Goal: Complete application form

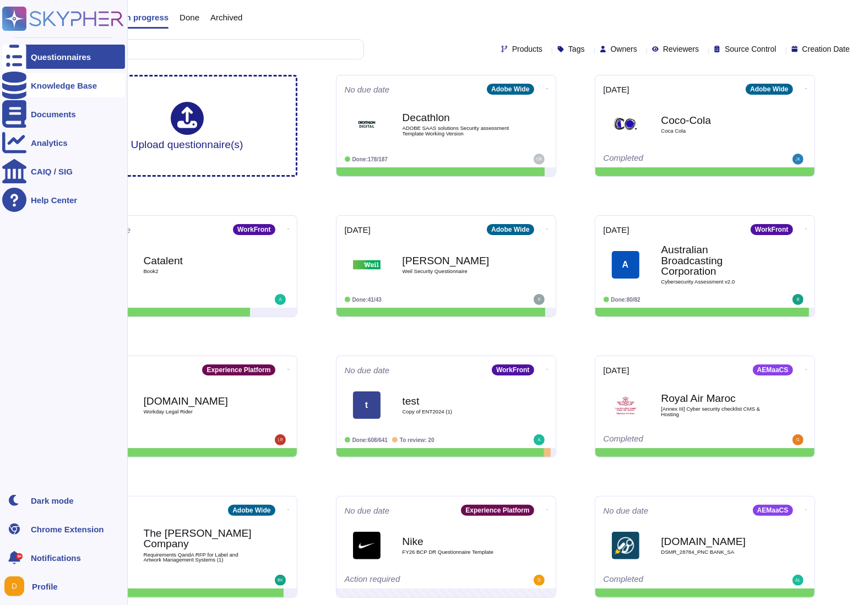
click at [19, 83] on icon at bounding box center [14, 86] width 24 height 28
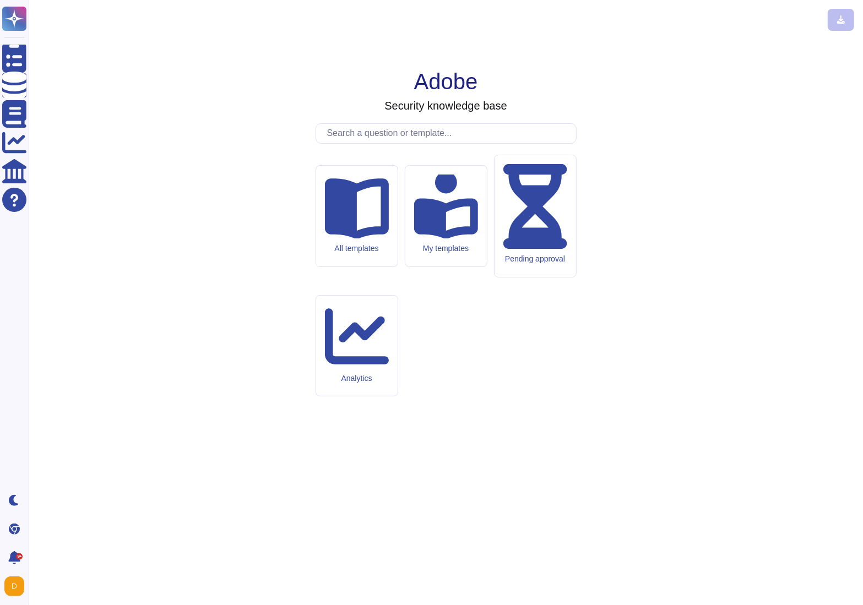
click at [363, 143] on input "text" at bounding box center [448, 133] width 254 height 19
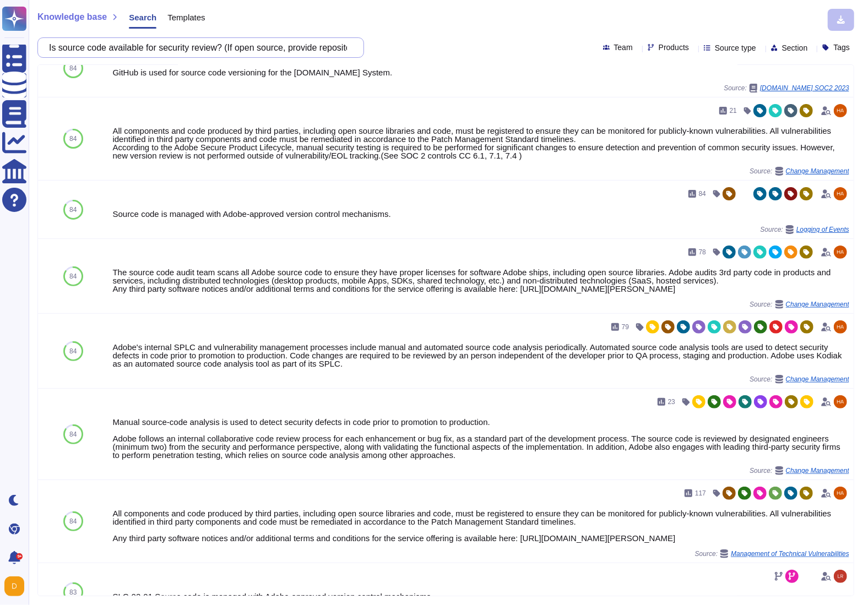
click at [231, 50] on input "Is source code available for security review? (If open source, provide reposito…" at bounding box center [197, 47] width 309 height 19
click at [232, 50] on input "Is source code available for security review? (If open source, provide reposito…" at bounding box center [197, 47] width 309 height 19
paste input "Has the extension undergone security testing? (If yes, specify type of testing"
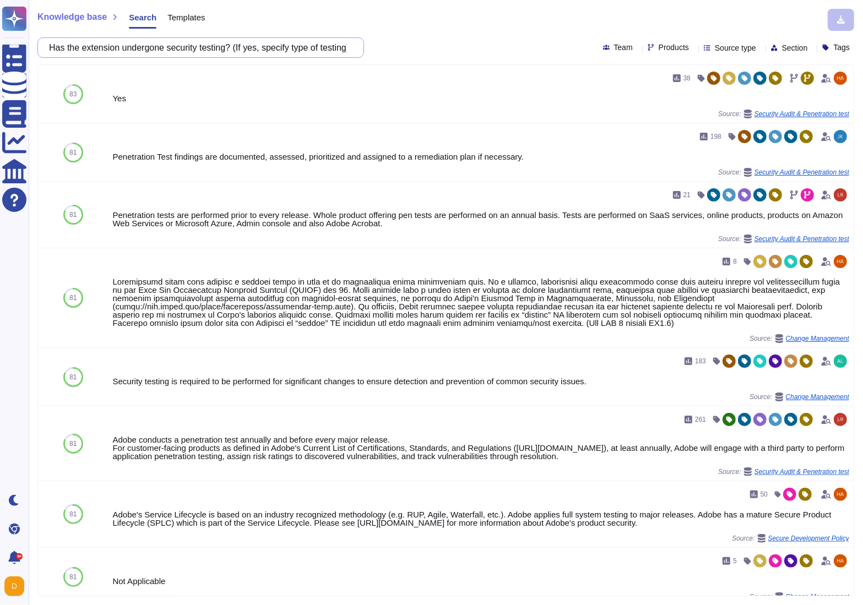
click at [119, 50] on input "Has the extension undergone security testing? (If yes, specify type of testing)" at bounding box center [197, 47] width 309 height 19
paste input "Are there any known security vulnerabilities or past security issues?"
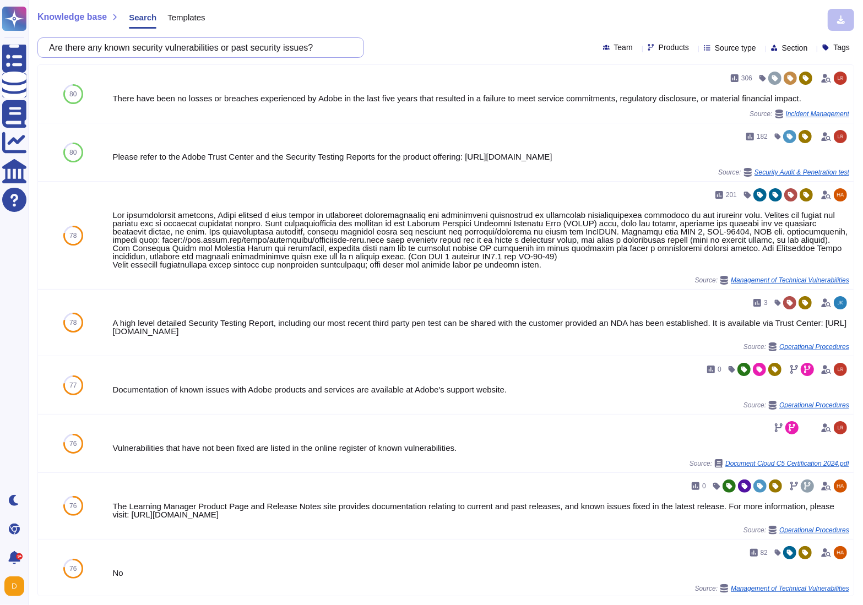
click at [143, 52] on input "Are there any known security vulnerabilities or past security issues?" at bounding box center [197, 47] width 309 height 19
paste input "How frequently is the extension updated"
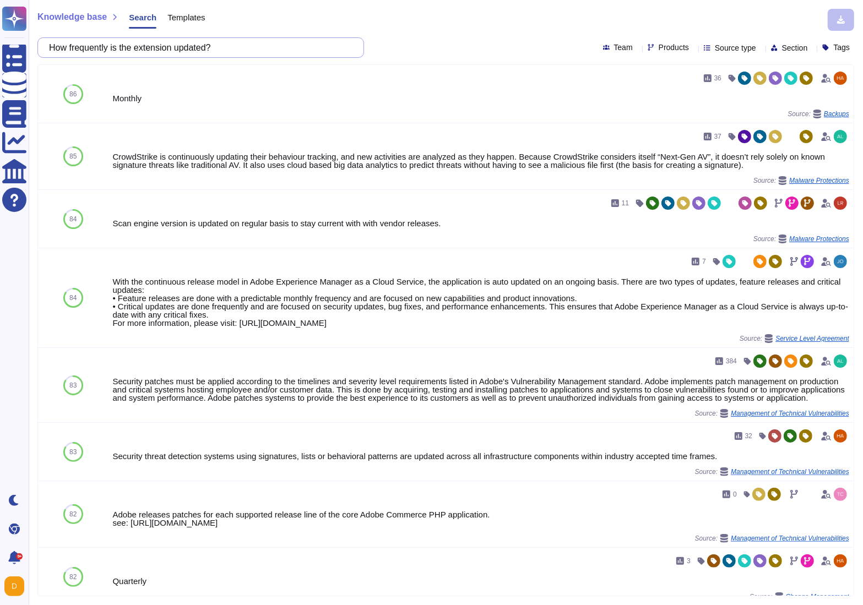
drag, startPoint x: 244, startPoint y: 52, endPoint x: 46, endPoint y: 37, distance: 199.2
click at [46, 37] on div "How frequently is the extension updated?" at bounding box center [200, 47] width 326 height 20
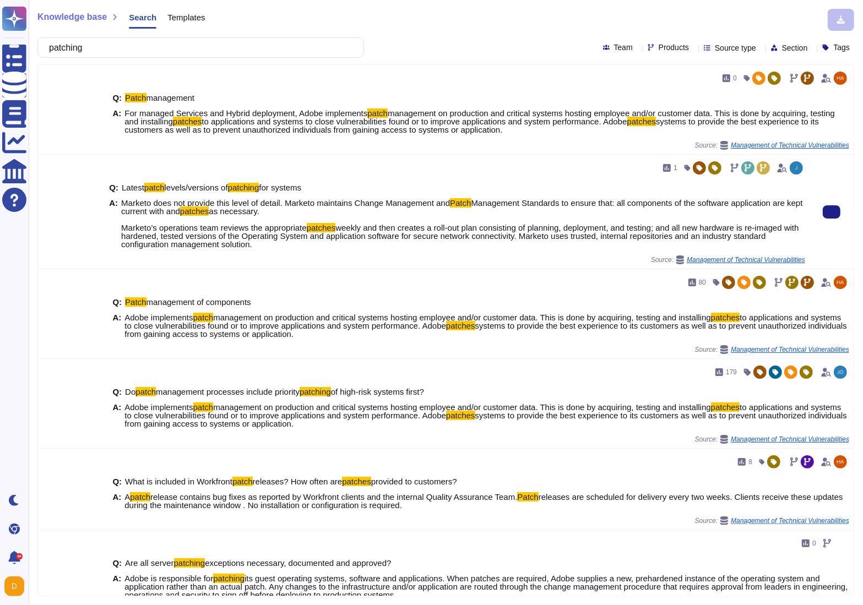
type input "patching"
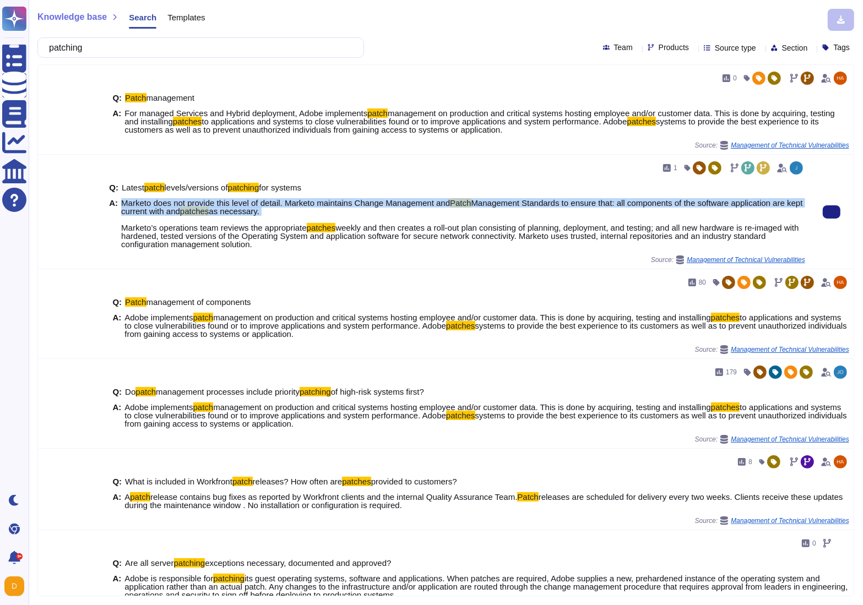
drag, startPoint x: 122, startPoint y: 203, endPoint x: 301, endPoint y: 212, distance: 178.6
click at [301, 212] on span "Marketo does not provide this level of detail. Marketo maintains Change Managem…" at bounding box center [463, 224] width 684 height 50
copy span "Marketo does not provide this level of detail. Marketo maintains Change Managem…"
